Goal: Communication & Community: Answer question/provide support

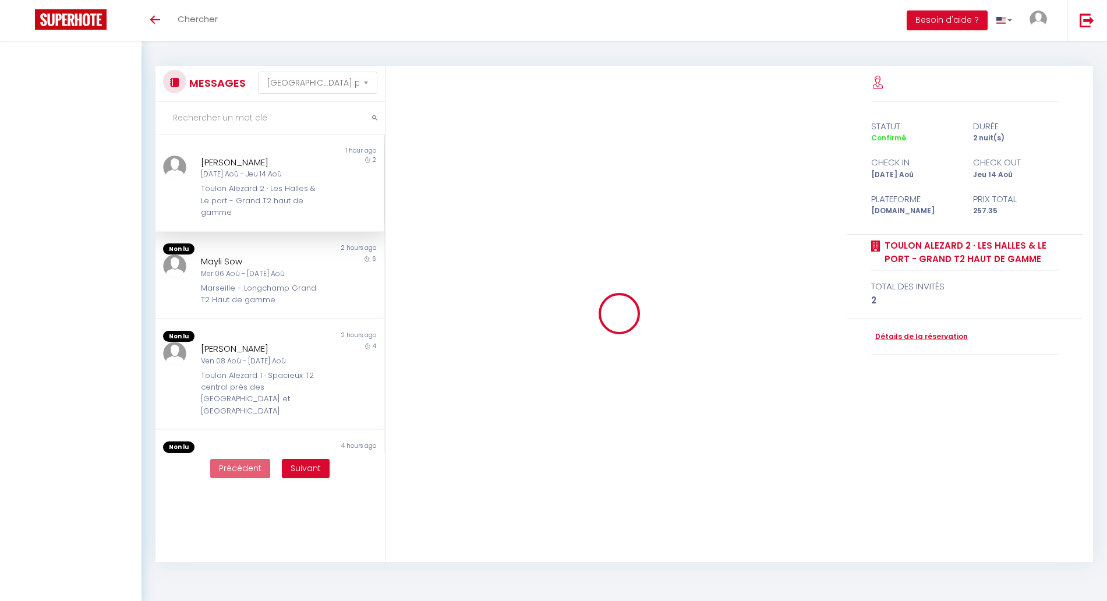
select select "message"
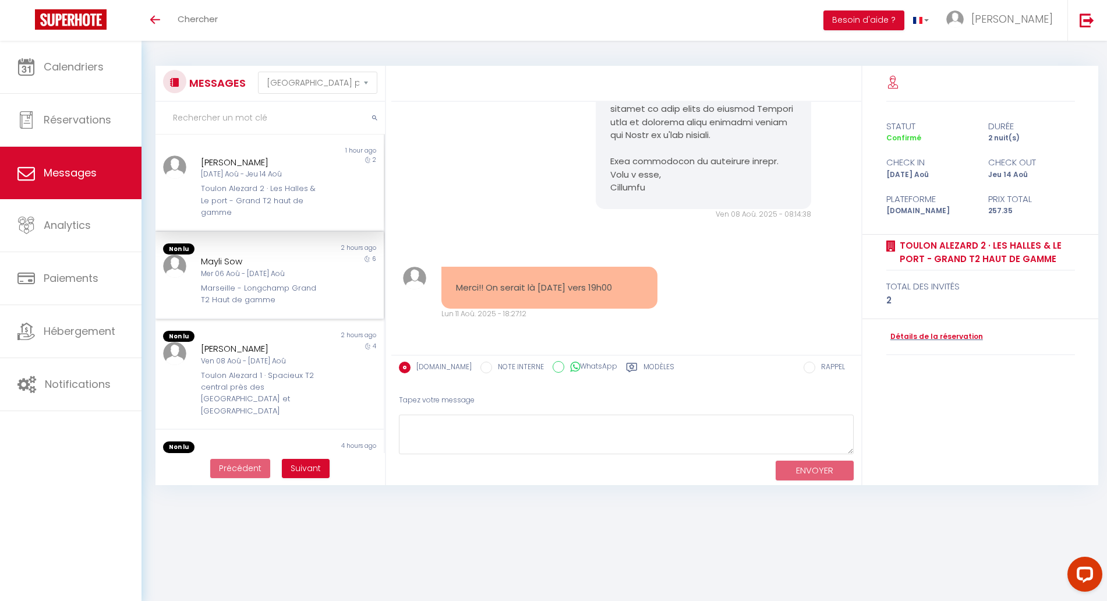
click at [254, 267] on div "Mayli Sow" at bounding box center [260, 262] width 118 height 14
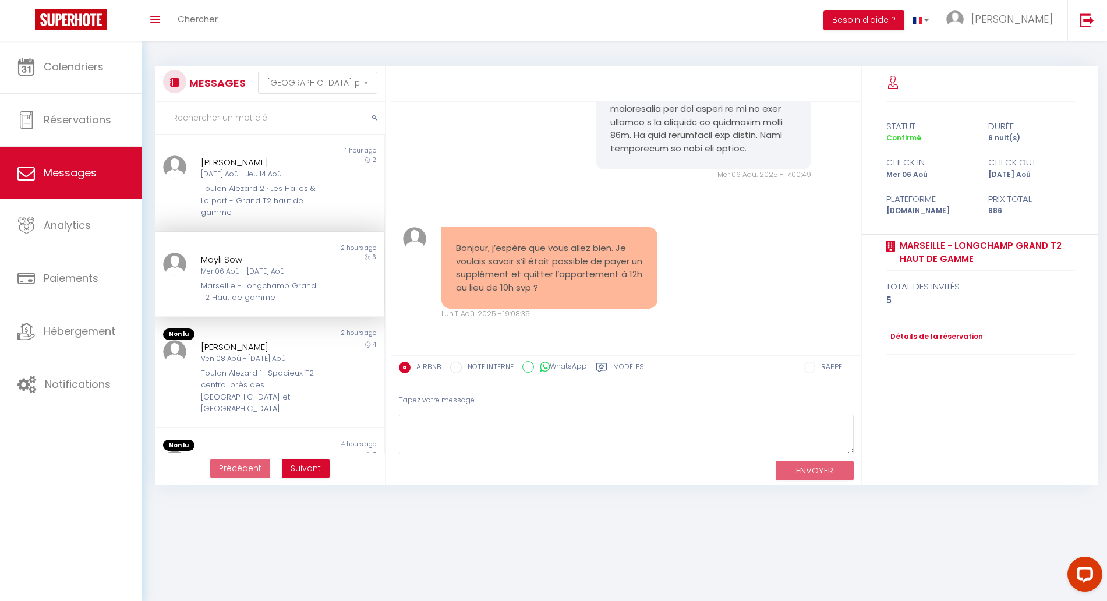
scroll to position [3839, 0]
click at [274, 352] on div "[PERSON_NAME]" at bounding box center [260, 347] width 118 height 14
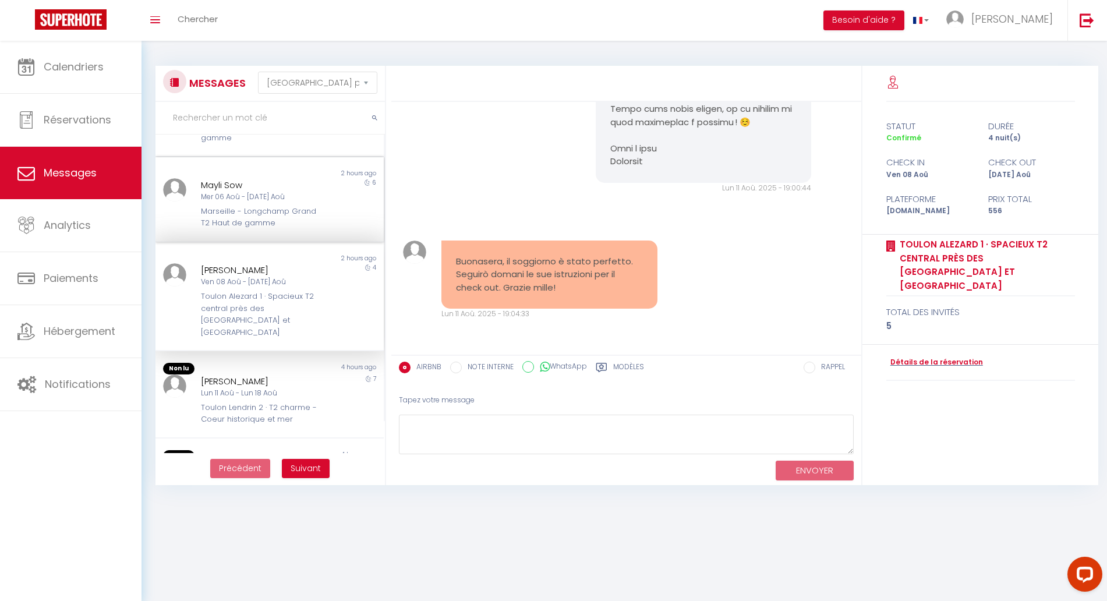
scroll to position [77, 0]
click at [292, 360] on div "4 hours ago" at bounding box center [327, 366] width 114 height 12
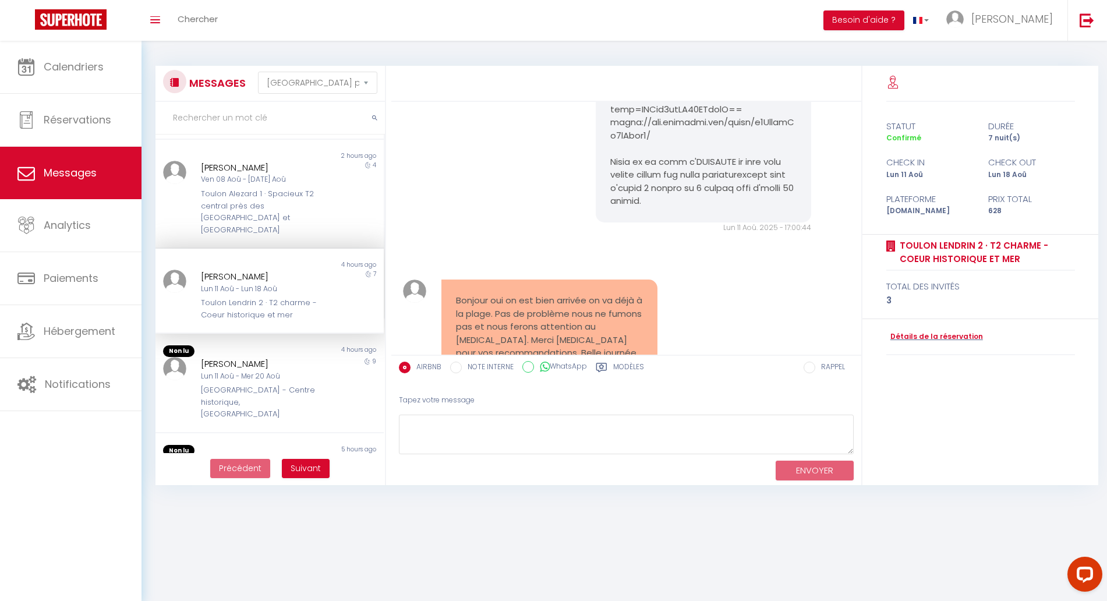
scroll to position [178, 0]
click at [277, 357] on div "[PERSON_NAME]" at bounding box center [260, 364] width 118 height 14
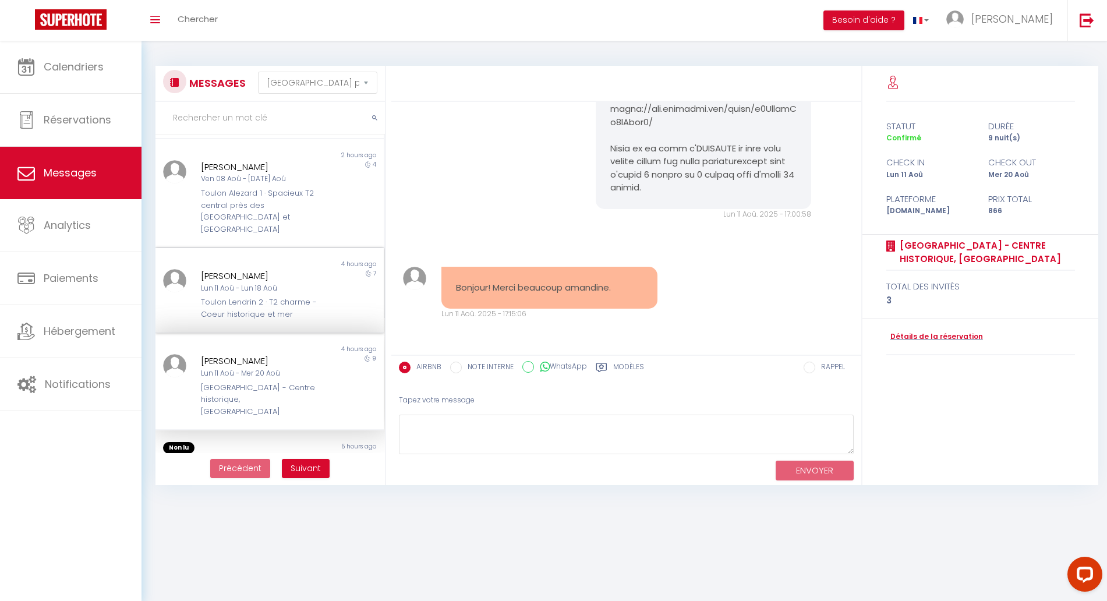
click at [278, 297] on div "Toulon Lendrin 2 · T2 charme - Coeur historique et mer" at bounding box center [260, 309] width 118 height 24
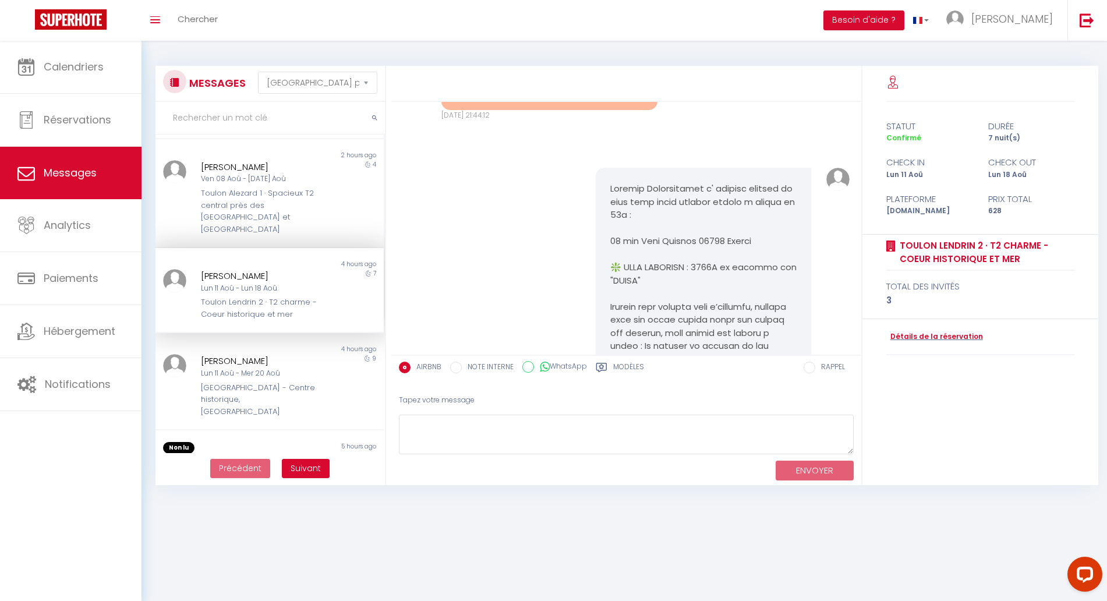
scroll to position [4312, 0]
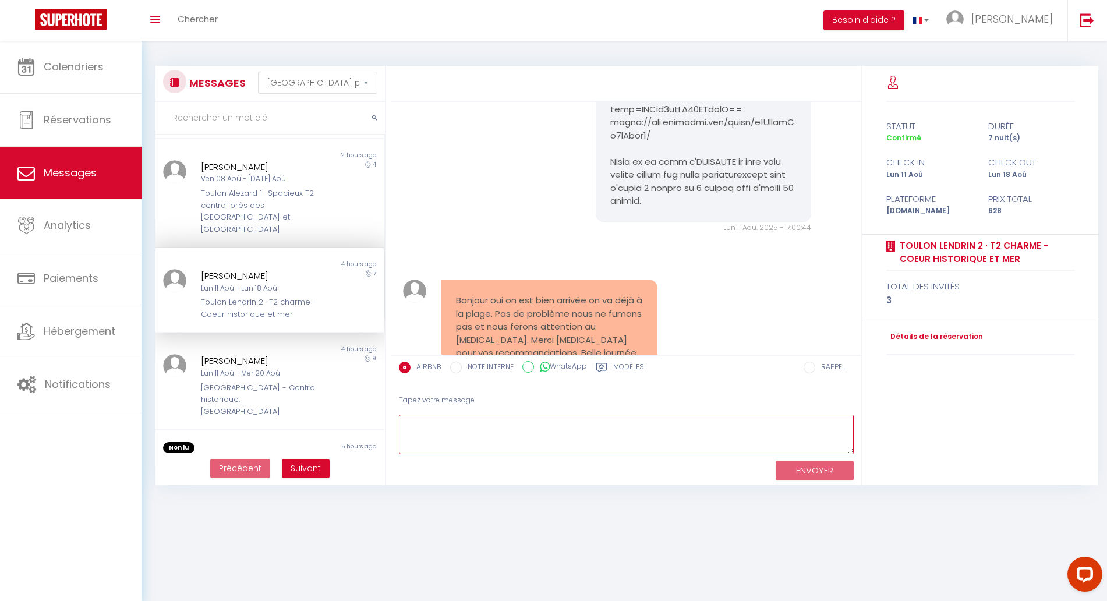
click at [491, 428] on textarea at bounding box center [626, 435] width 455 height 40
type textarea "Parfait profitez bien! Belle journée"
click at [803, 464] on button "ENVOYER" at bounding box center [815, 471] width 78 height 20
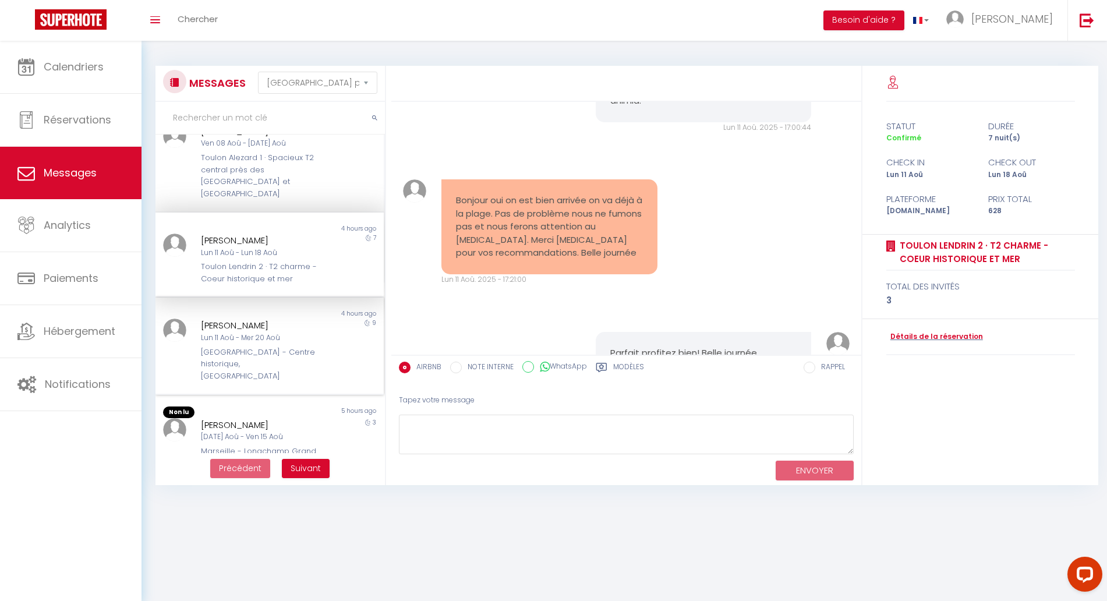
scroll to position [216, 0]
click at [264, 344] on div "[GEOGRAPHIC_DATA] - Centre historique, [GEOGRAPHIC_DATA]" at bounding box center [260, 362] width 118 height 36
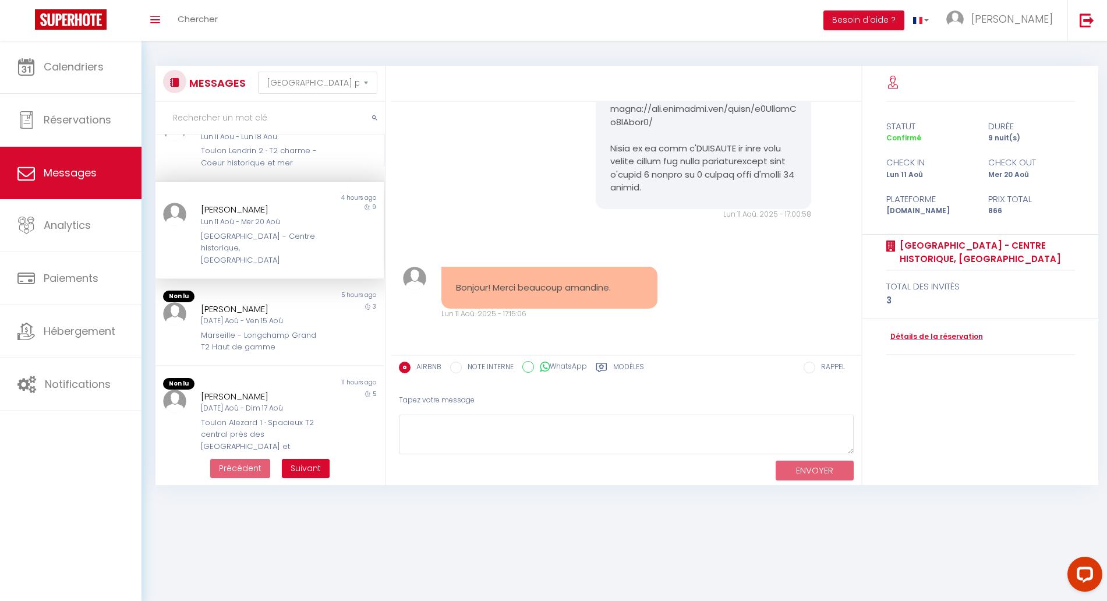
scroll to position [330, 0]
click at [263, 302] on div "[PERSON_NAME]" at bounding box center [260, 309] width 118 height 14
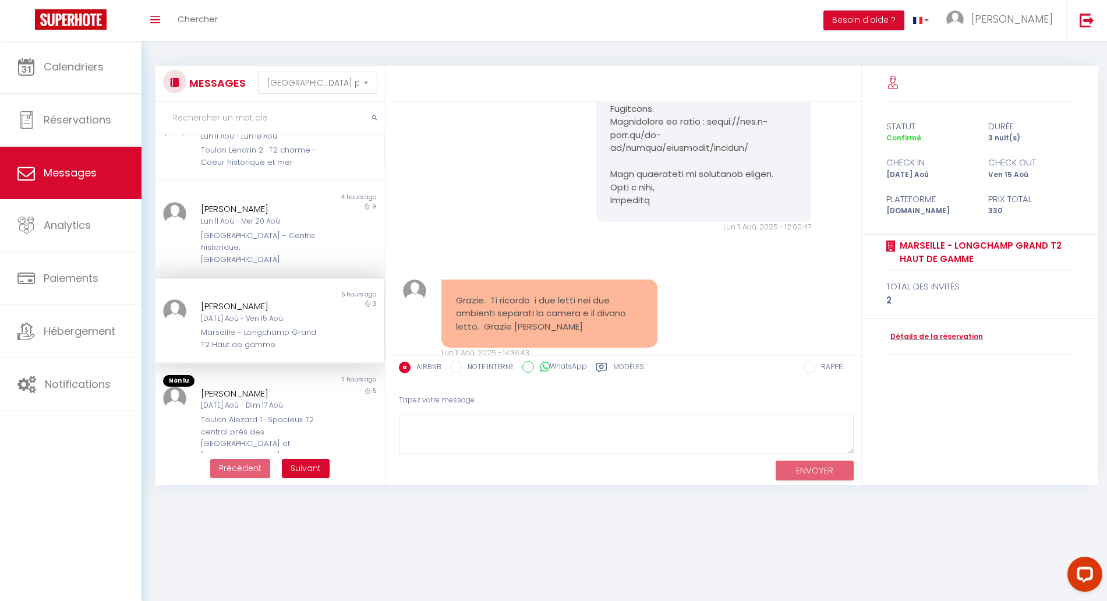
scroll to position [2438, 0]
click at [292, 400] on div "[DATE] Aoû - Dim 17 Aoû" at bounding box center [260, 405] width 118 height 11
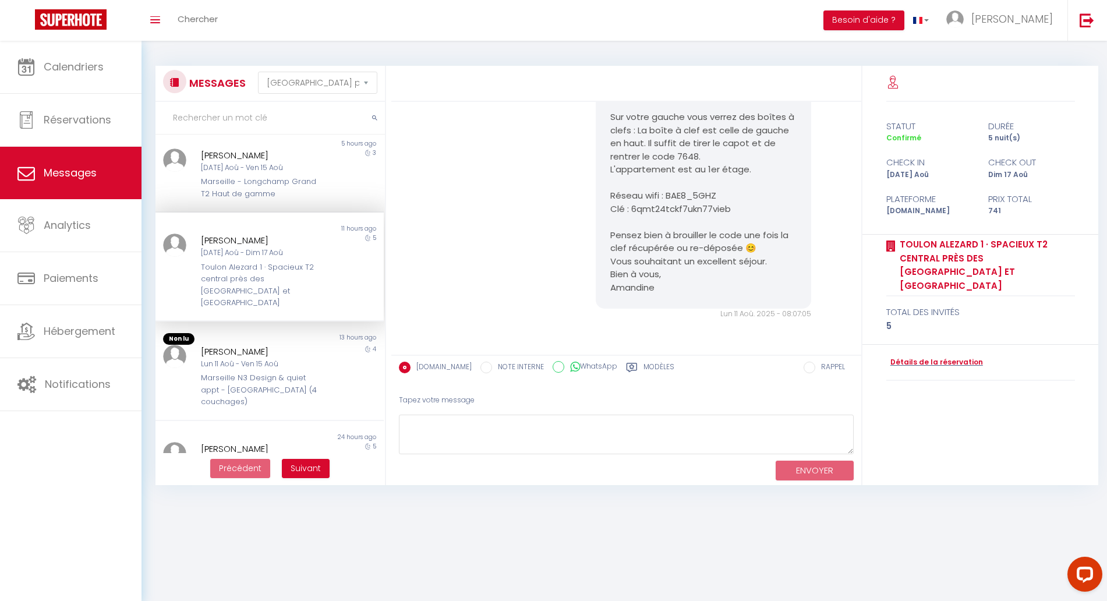
scroll to position [481, 0]
click at [260, 372] on div "Marseille N3 Design & quiet appt - [GEOGRAPHIC_DATA] (4 couchages)" at bounding box center [260, 390] width 118 height 36
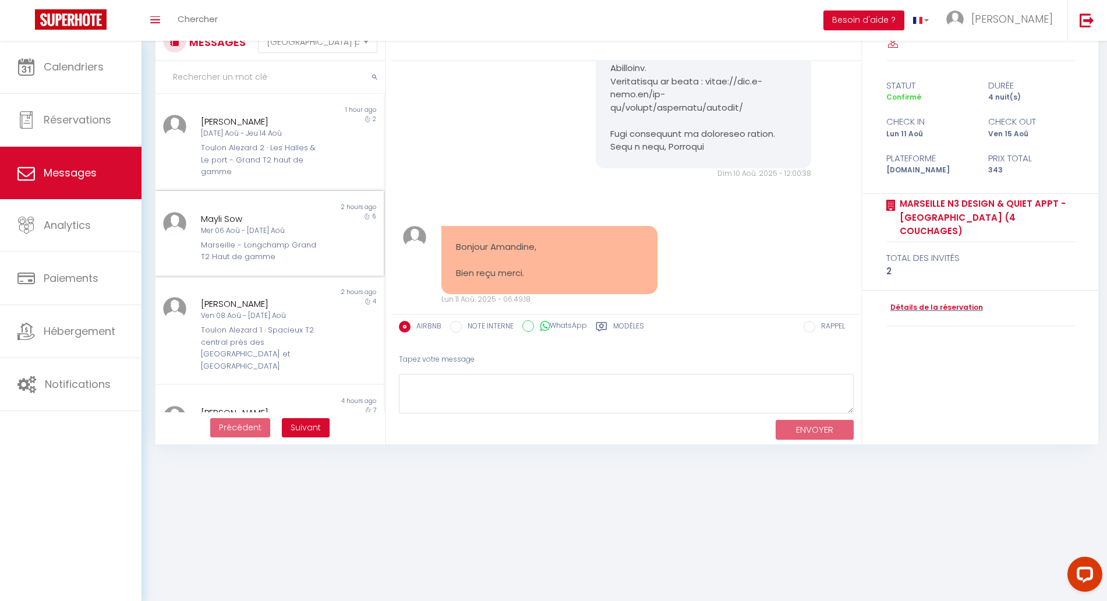
click at [287, 241] on div "Marseille - Longchamp Grand T2 Haut de gamme" at bounding box center [260, 251] width 118 height 24
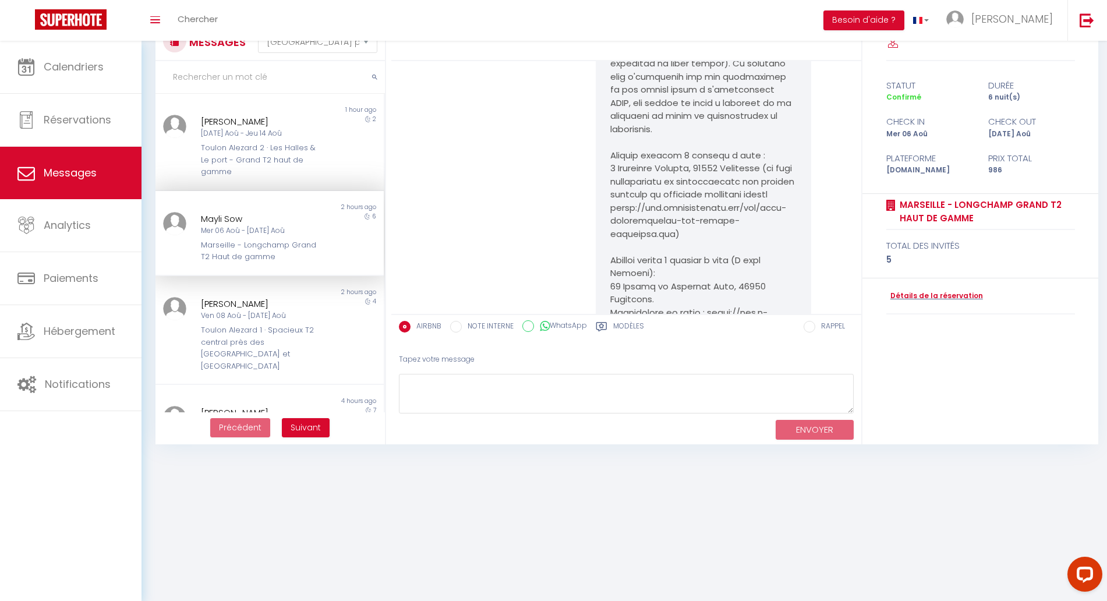
scroll to position [3839, 0]
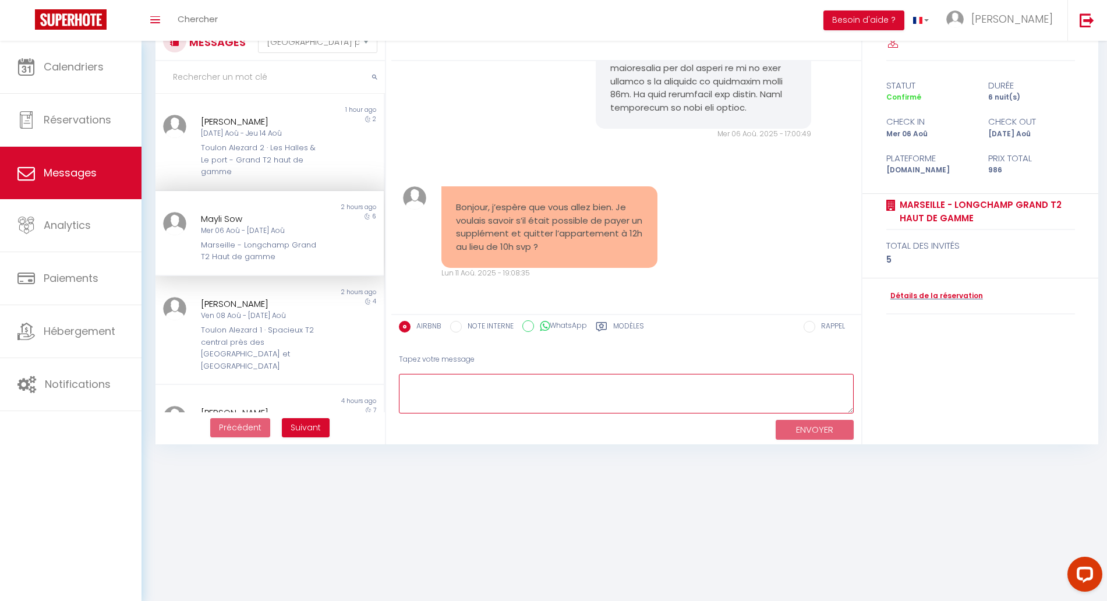
click at [448, 389] on textarea at bounding box center [626, 394] width 455 height 40
type textarea "Bonjour [PERSON_NAME], tout va bien et j'espère qu'il en va de même pour vous. …"
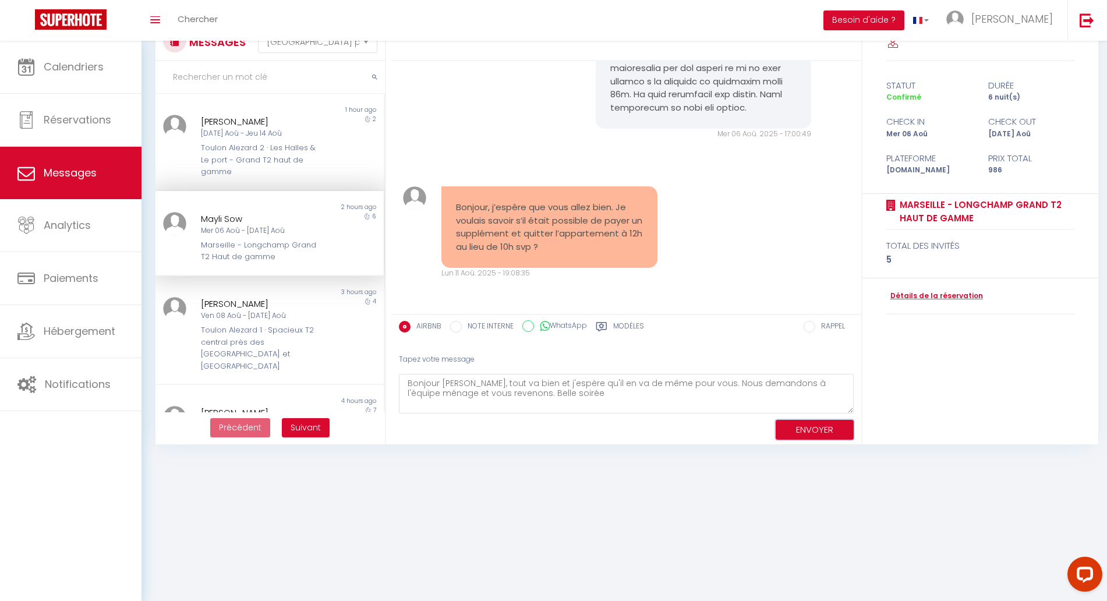
click at [825, 429] on button "ENVOYER" at bounding box center [815, 430] width 78 height 20
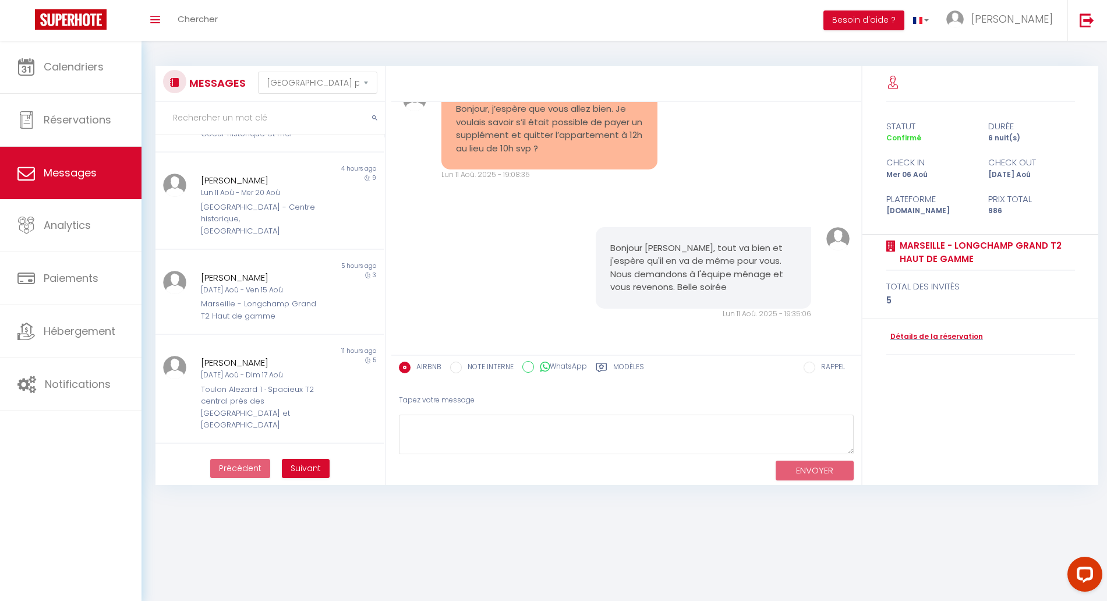
scroll to position [360, 0]
